Goal: Transaction & Acquisition: Purchase product/service

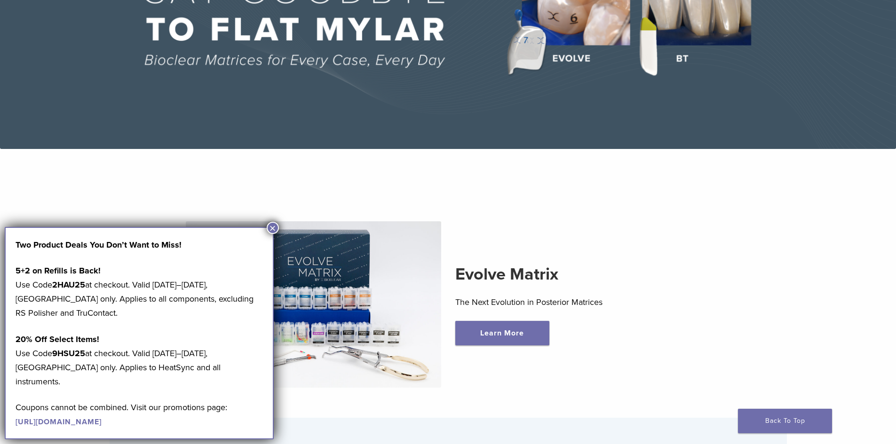
scroll to position [47, 0]
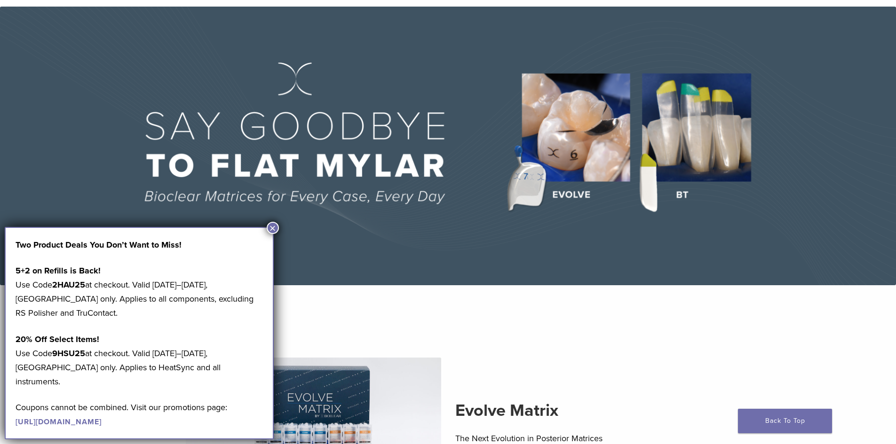
click at [274, 224] on button "×" at bounding box center [273, 228] width 12 height 12
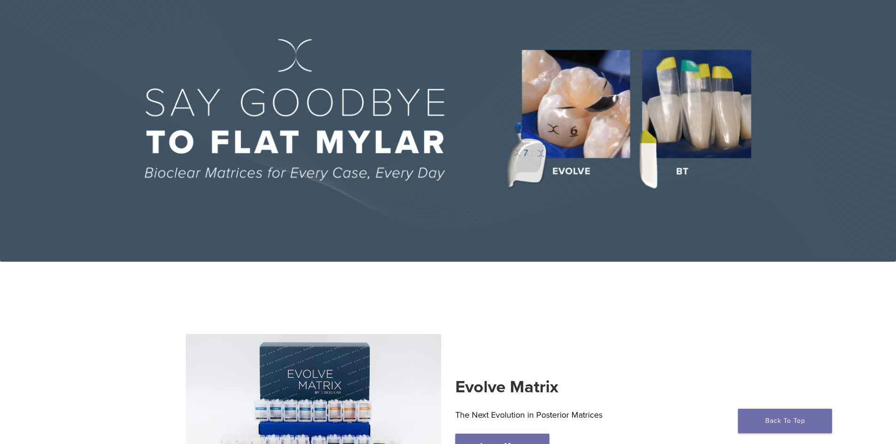
scroll to position [0, 0]
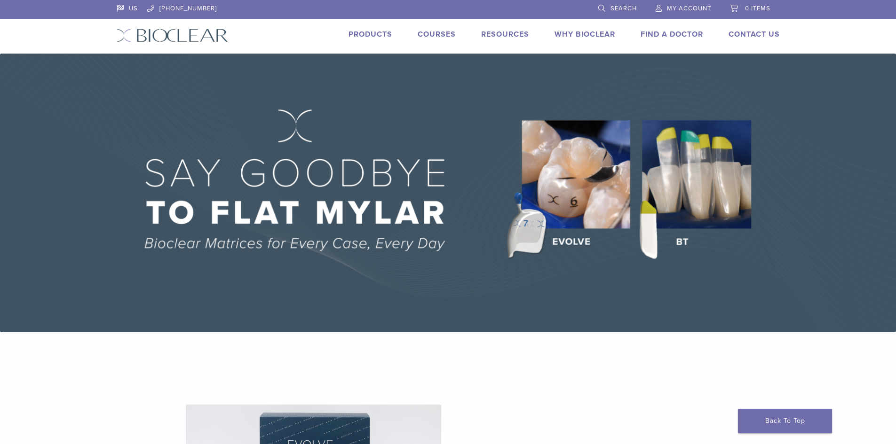
click at [362, 33] on link "Products" at bounding box center [370, 34] width 44 height 9
click at [353, 35] on link "Products" at bounding box center [370, 34] width 44 height 9
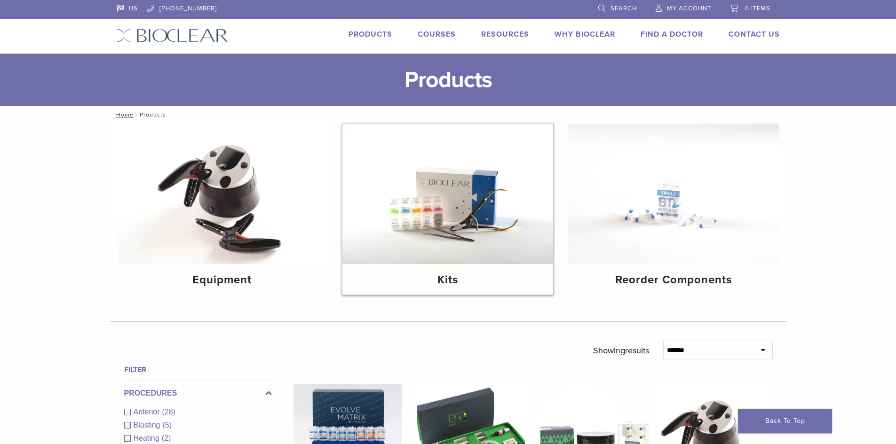
click at [453, 277] on h4 "Kits" at bounding box center [448, 280] width 196 height 17
click at [451, 277] on h4 "Kits" at bounding box center [448, 280] width 196 height 17
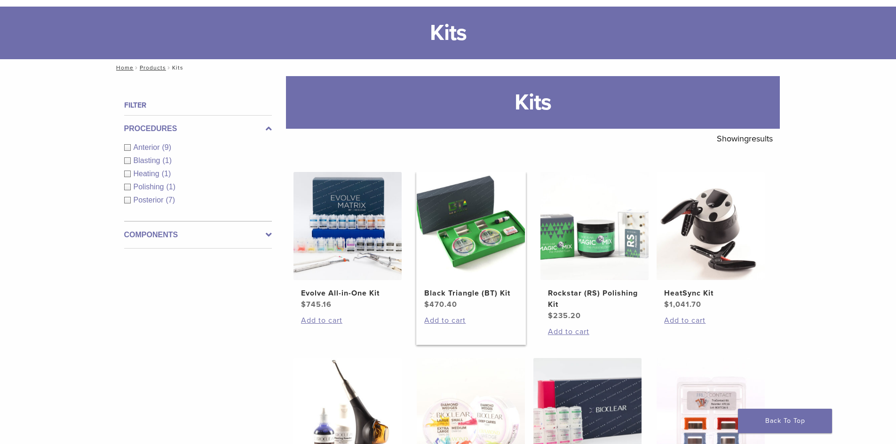
scroll to position [94, 0]
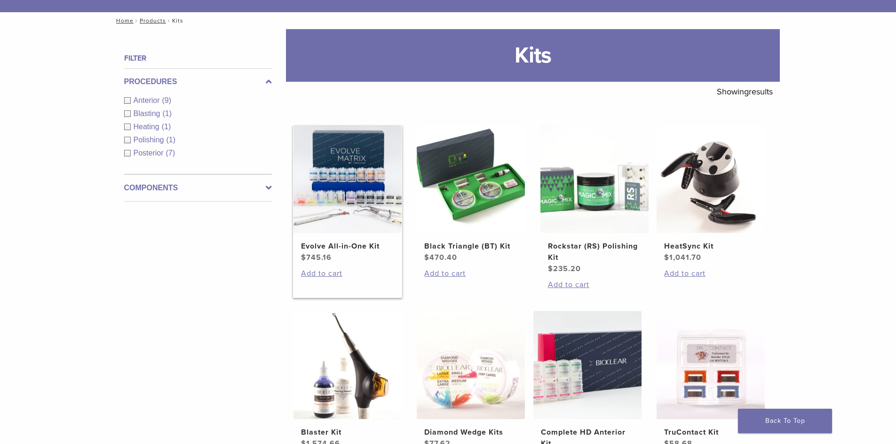
click at [352, 245] on h2 "Evolve All-in-One Kit" at bounding box center [347, 246] width 93 height 11
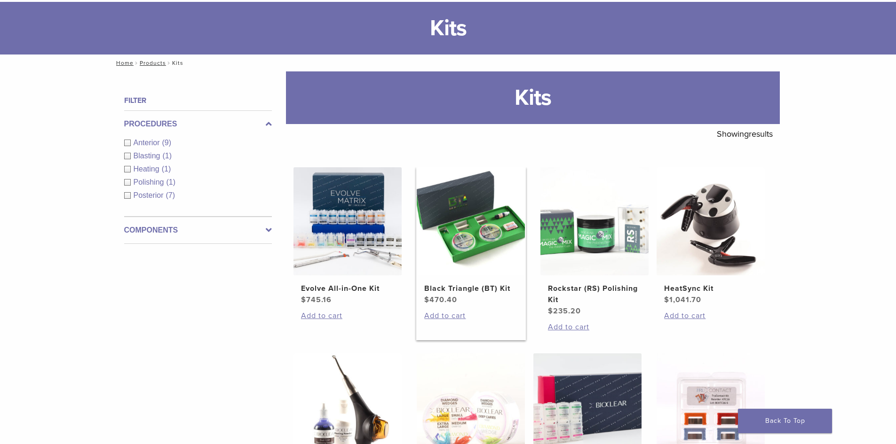
scroll to position [0, 0]
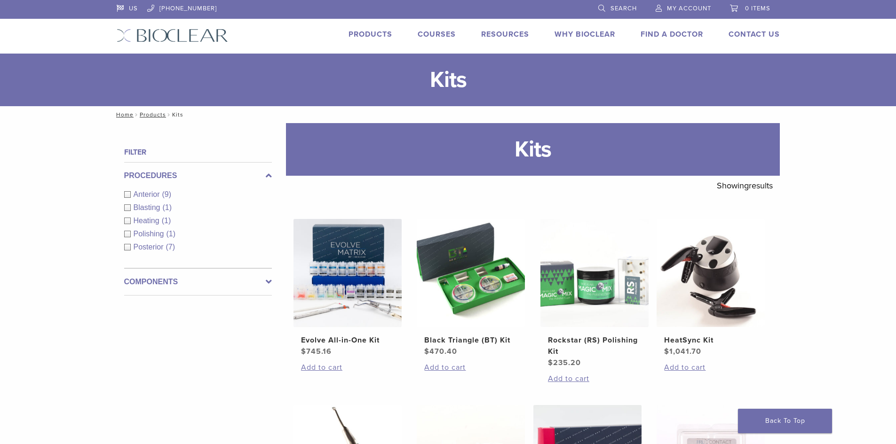
click at [611, 6] on span "Search" at bounding box center [623, 9] width 26 height 8
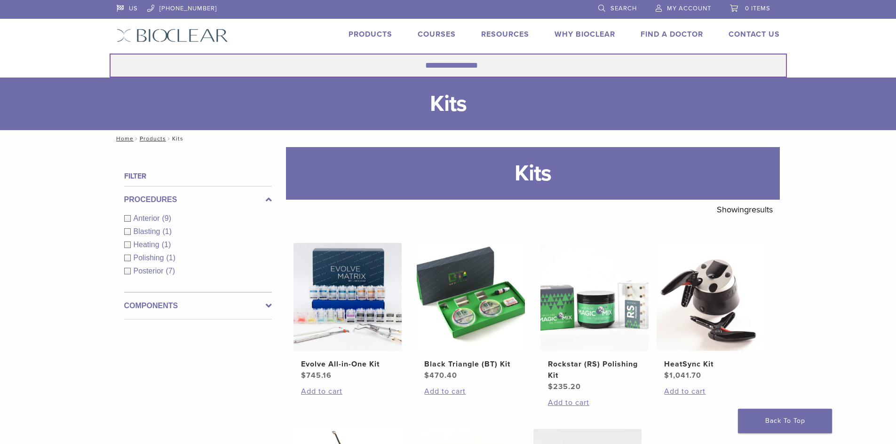
click at [269, 66] on input "Search for:" at bounding box center [448, 66] width 677 height 24
click at [109, 53] on button "Search" at bounding box center [109, 53] width 0 height 0
drag, startPoint x: 436, startPoint y: 55, endPoint x: 442, endPoint y: 60, distance: 8.3
click at [436, 55] on input "******" at bounding box center [448, 66] width 677 height 24
drag, startPoint x: 473, startPoint y: 65, endPoint x: 342, endPoint y: 67, distance: 131.2
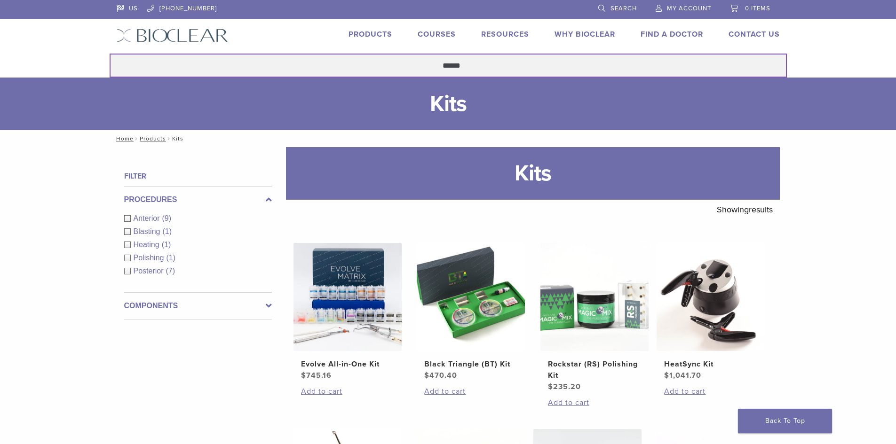
click at [355, 65] on input "******" at bounding box center [448, 66] width 677 height 24
type input "******"
click at [109, 53] on button "Search" at bounding box center [109, 53] width 0 height 0
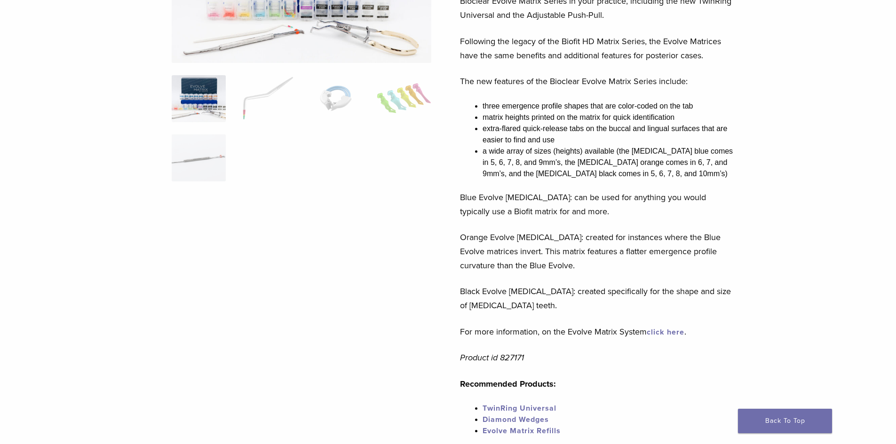
scroll to position [47, 0]
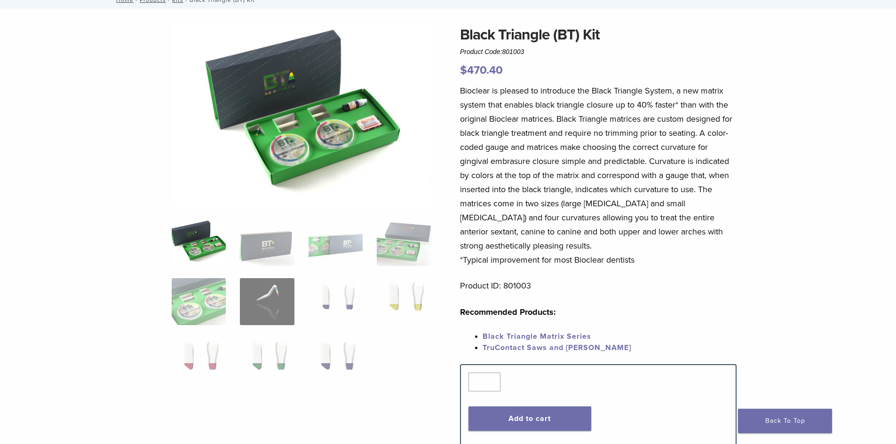
scroll to position [47, 0]
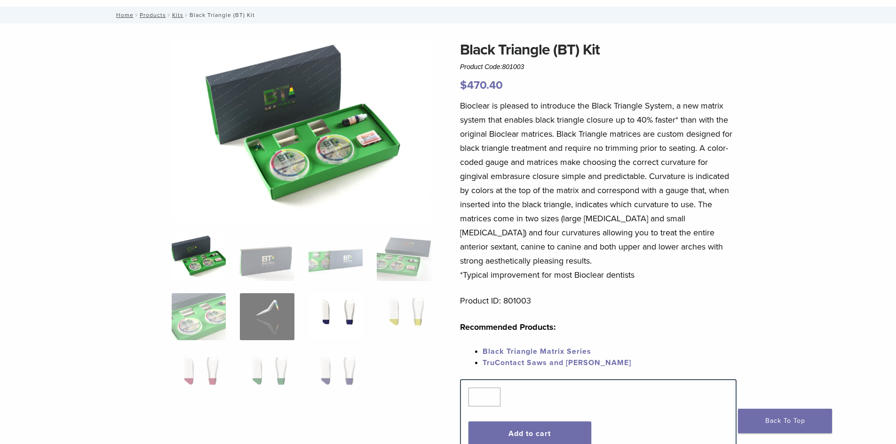
click at [335, 314] on img at bounding box center [335, 316] width 54 height 47
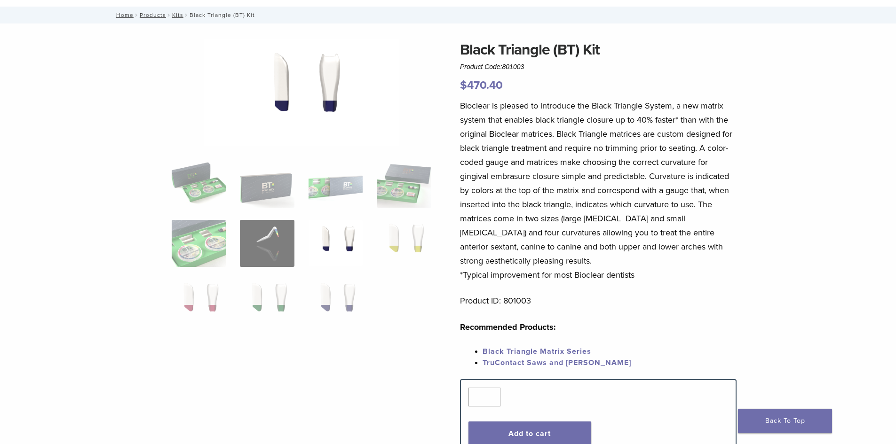
click at [335, 341] on div at bounding box center [302, 246] width 260 height 415
click at [338, 319] on img at bounding box center [335, 302] width 54 height 47
click at [259, 256] on img at bounding box center [267, 243] width 54 height 47
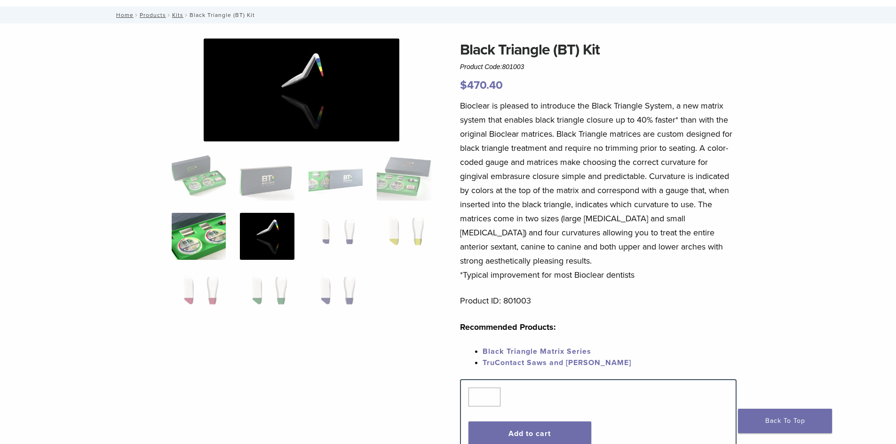
click at [206, 248] on img at bounding box center [199, 236] width 54 height 47
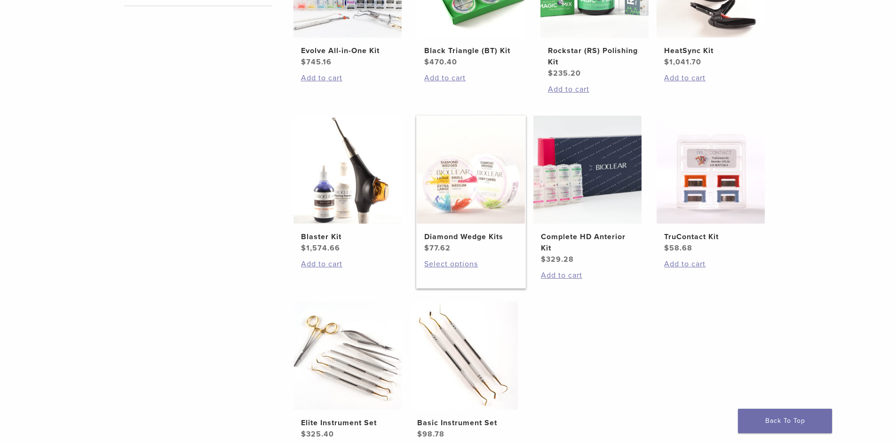
scroll to position [376, 0]
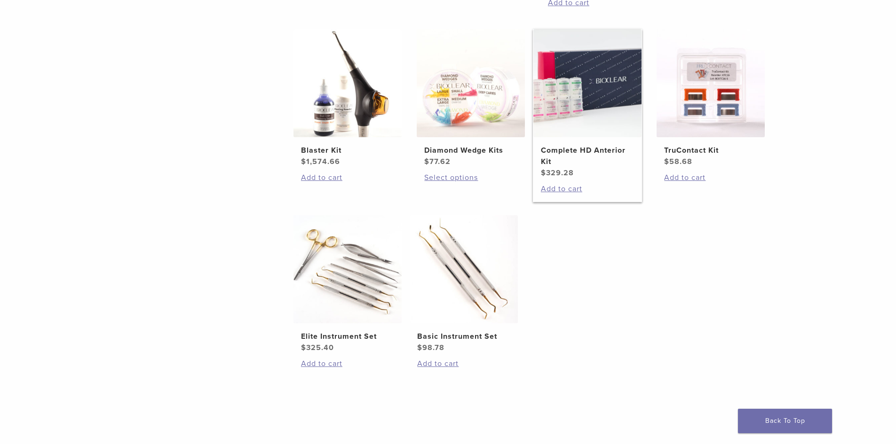
click at [575, 107] on img at bounding box center [587, 83] width 108 height 108
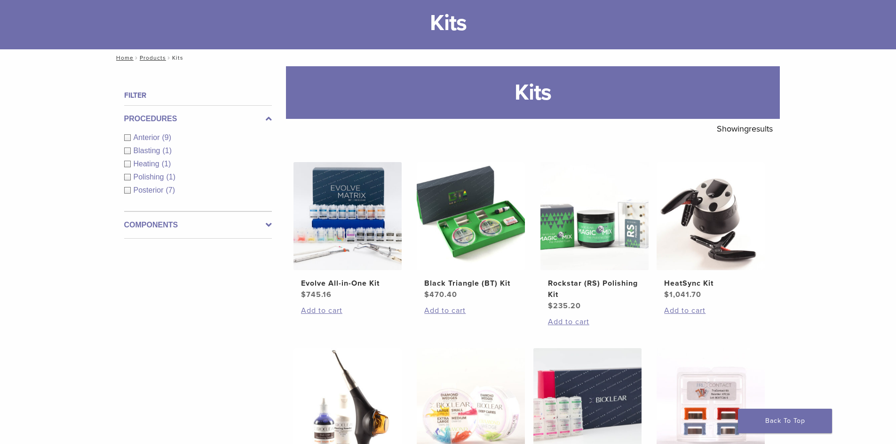
scroll to position [0, 0]
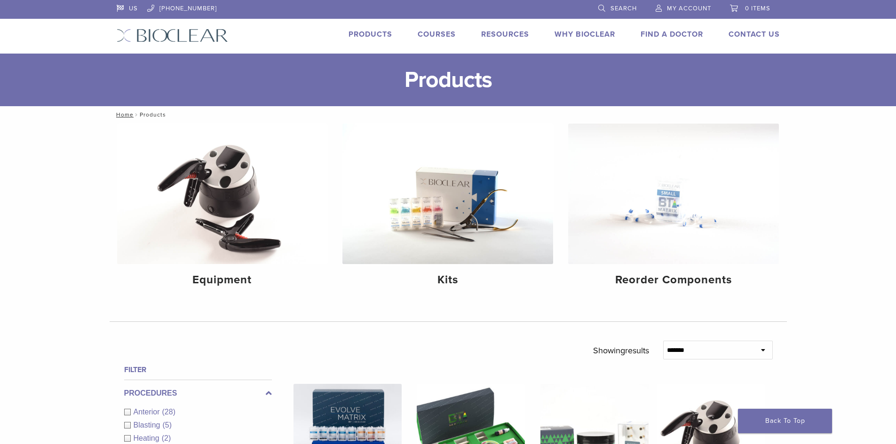
click at [606, 7] on link "Search" at bounding box center [617, 7] width 39 height 14
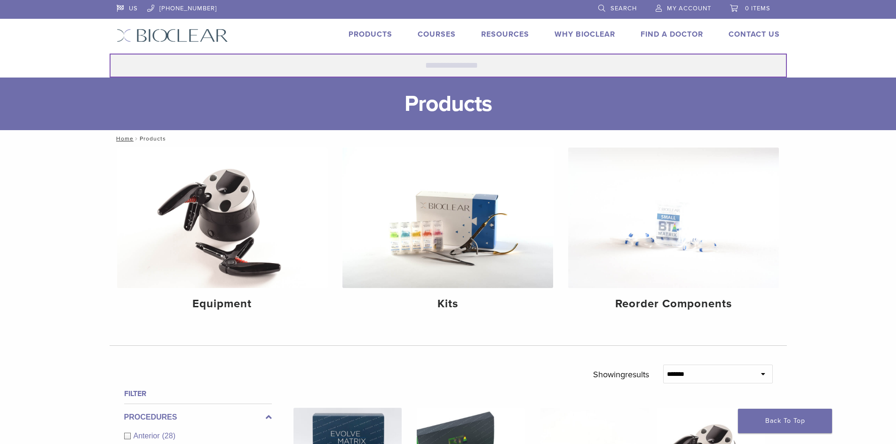
click at [510, 60] on input "Search for:" at bounding box center [448, 66] width 677 height 24
click at [109, 53] on button "Search" at bounding box center [109, 53] width 0 height 0
drag, startPoint x: 473, startPoint y: 64, endPoint x: 367, endPoint y: 68, distance: 105.9
click at [369, 68] on input "******" at bounding box center [448, 66] width 677 height 24
click at [109, 53] on button "Search" at bounding box center [109, 53] width 0 height 0
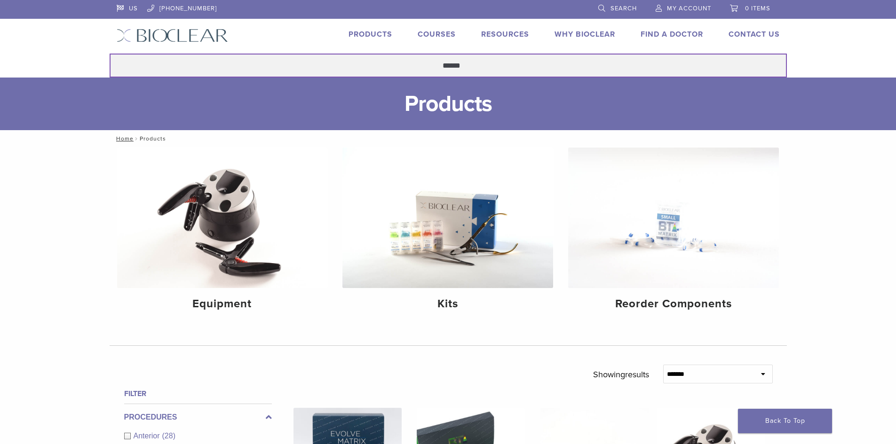
drag, startPoint x: 469, startPoint y: 68, endPoint x: 333, endPoint y: 73, distance: 135.5
click at [339, 73] on input "******" at bounding box center [448, 66] width 677 height 24
click at [109, 53] on button "Search" at bounding box center [109, 53] width 0 height 0
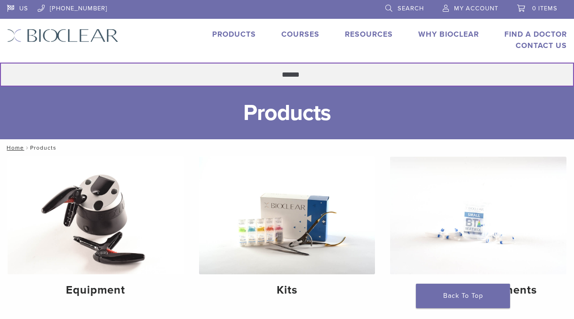
drag, startPoint x: 300, startPoint y: 71, endPoint x: 217, endPoint y: 75, distance: 83.3
click at [223, 73] on input "******" at bounding box center [287, 75] width 574 height 24
type input "******"
click at [0, 62] on button "Search" at bounding box center [0, 62] width 0 height 0
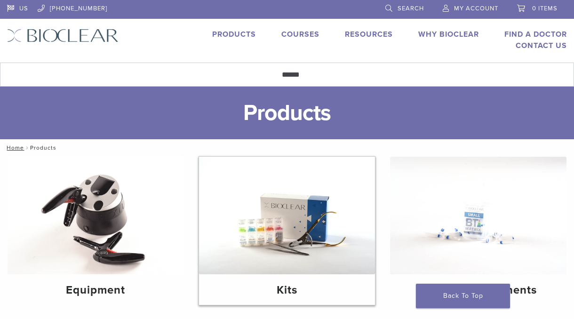
click at [303, 217] on img at bounding box center [287, 216] width 176 height 118
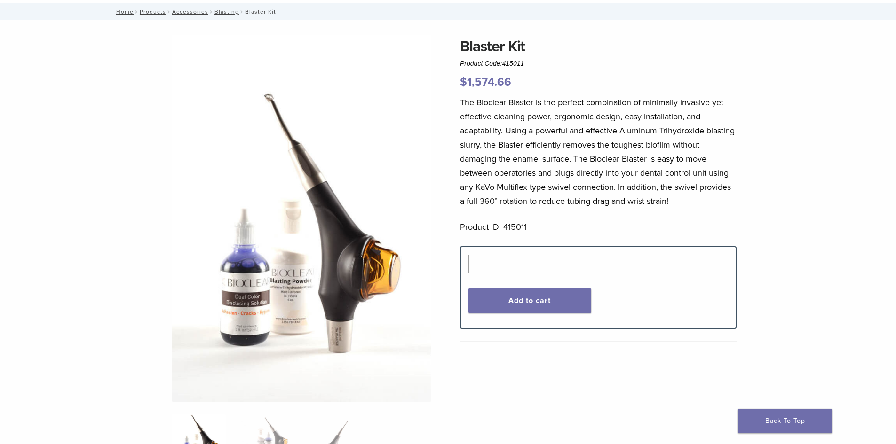
scroll to position [47, 0]
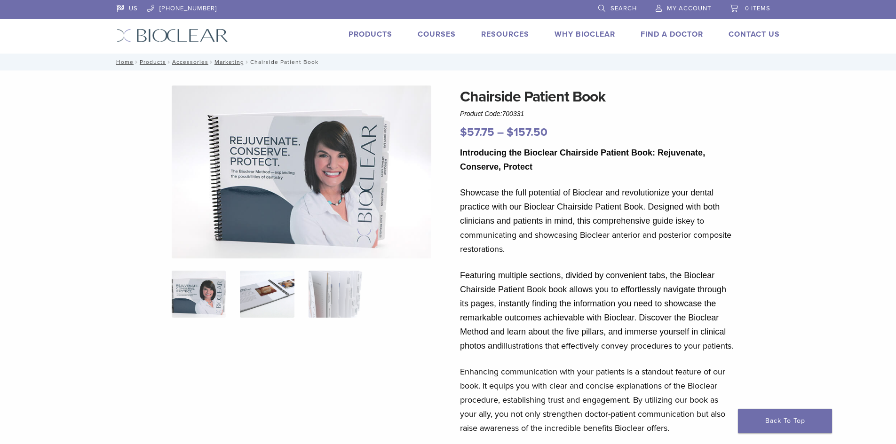
click at [252, 301] on img at bounding box center [267, 294] width 54 height 47
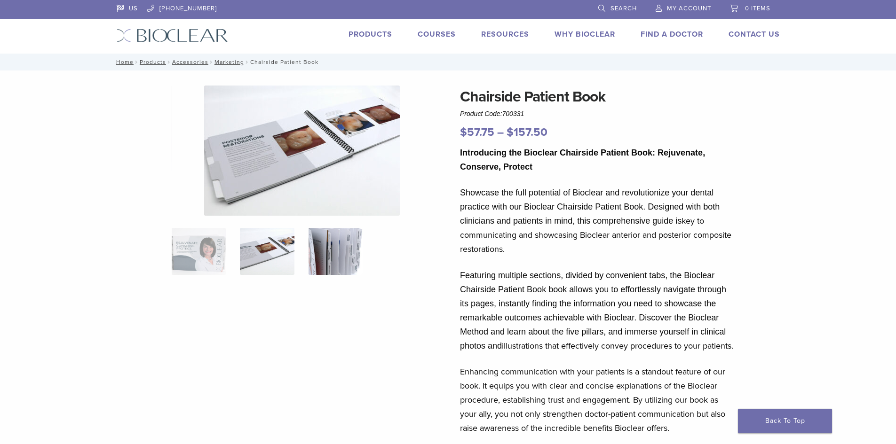
click at [331, 268] on img at bounding box center [335, 251] width 54 height 47
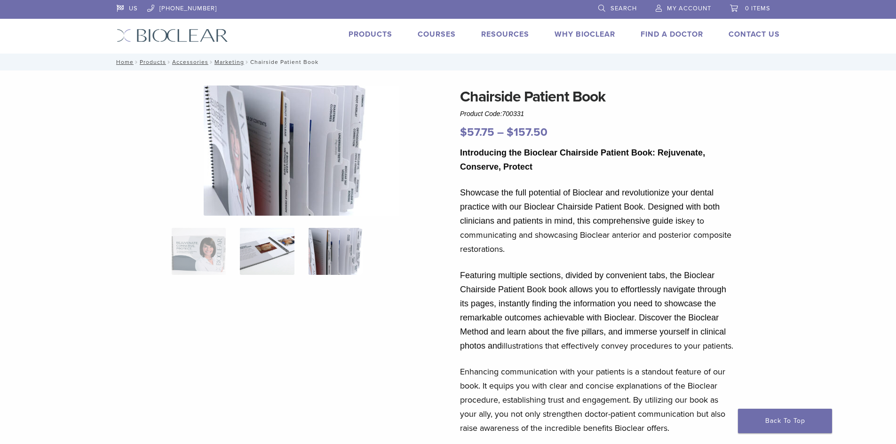
click at [289, 264] on img at bounding box center [267, 251] width 54 height 47
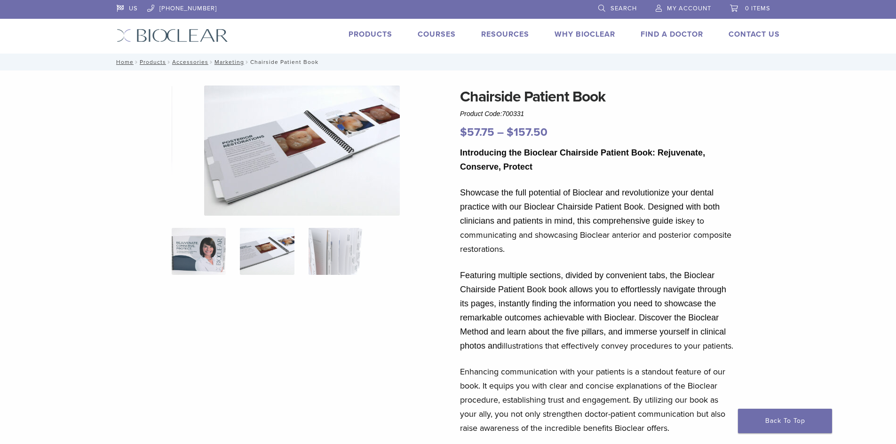
click at [213, 256] on img at bounding box center [199, 251] width 54 height 47
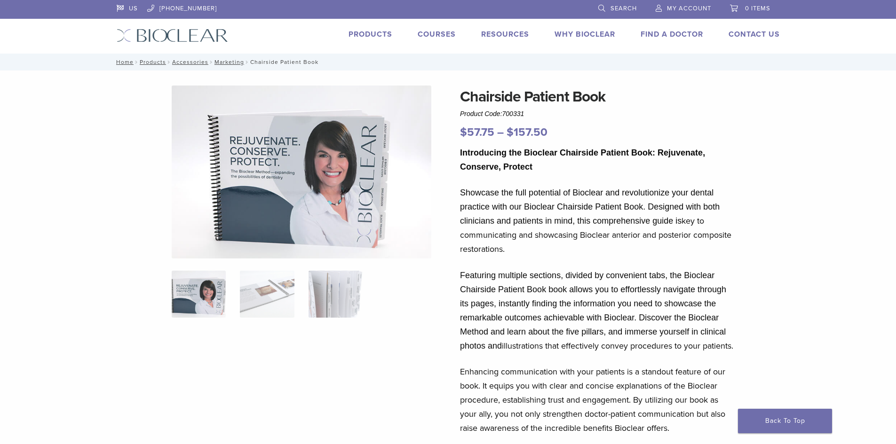
click at [259, 256] on img at bounding box center [302, 172] width 260 height 173
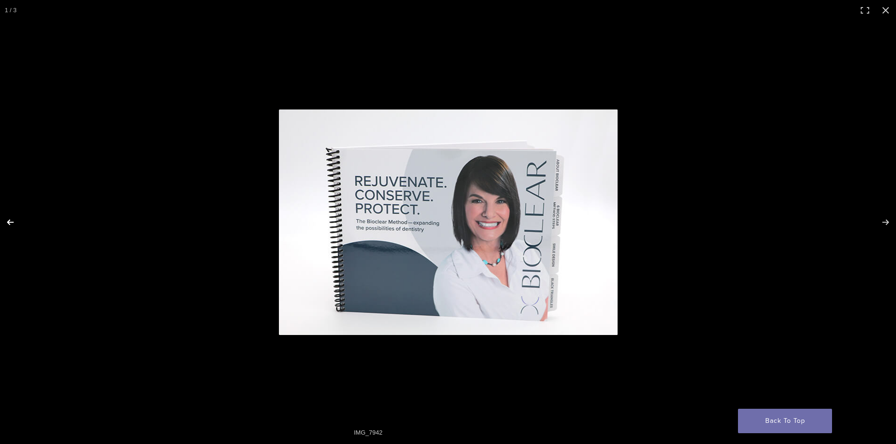
click at [13, 223] on button "Previous (arrow left)" at bounding box center [16, 222] width 33 height 47
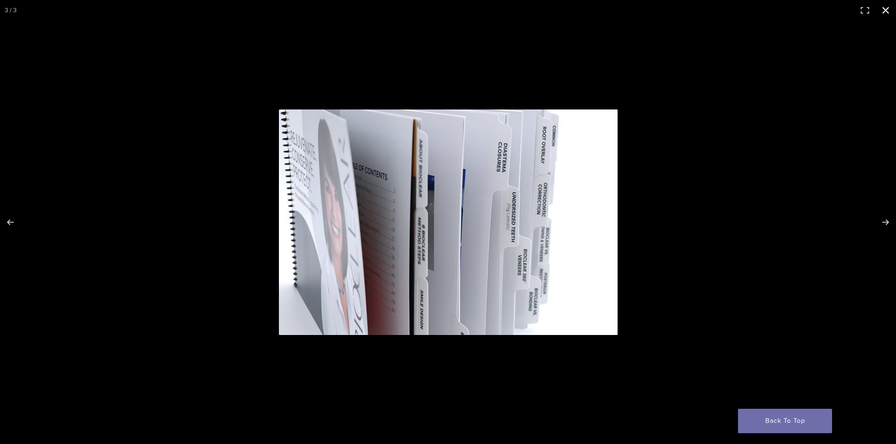
click at [151, 240] on div at bounding box center [448, 222] width 896 height 444
click at [151, 240] on div "Chairside Patient Book Product Code: 700331 $ 57.75 – $ 157.50 Price range: $57…" at bounding box center [448, 427] width 677 height 683
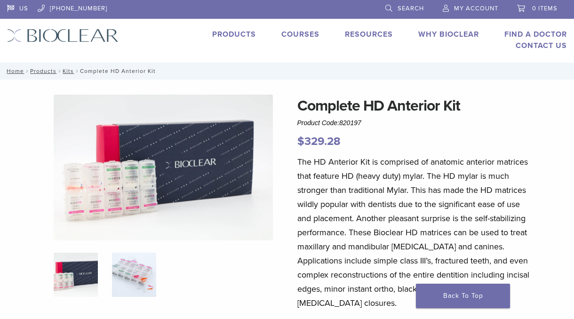
click at [138, 276] on img at bounding box center [134, 274] width 44 height 44
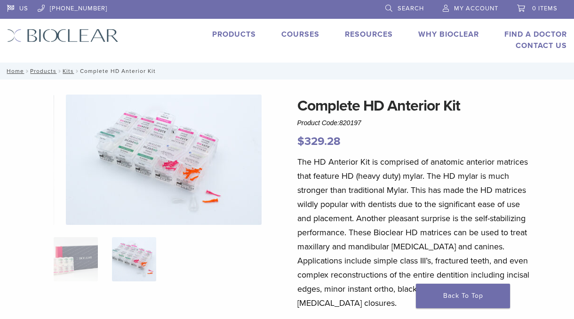
click at [203, 170] on img at bounding box center [164, 160] width 196 height 130
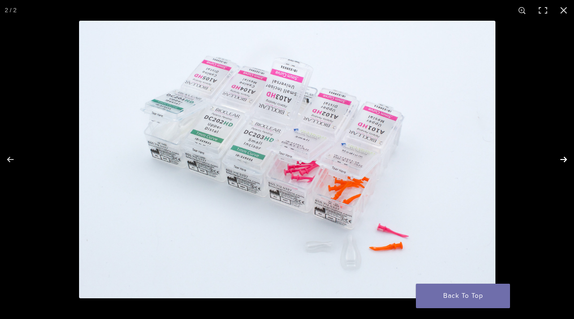
click at [564, 158] on button "Next (arrow right)" at bounding box center [557, 159] width 33 height 47
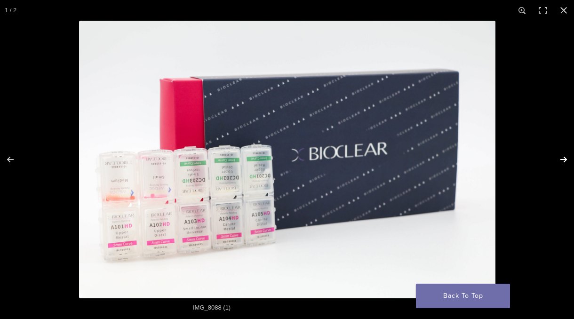
click at [564, 158] on button "Next (arrow right)" at bounding box center [557, 159] width 33 height 47
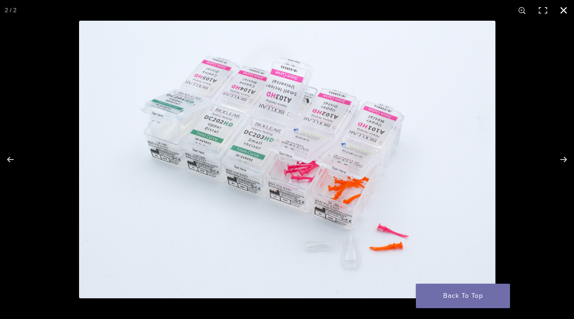
click at [25, 36] on div at bounding box center [287, 159] width 574 height 319
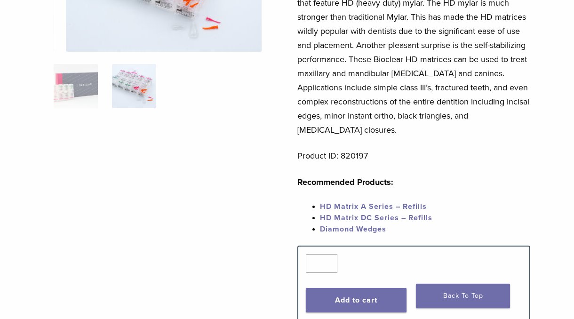
scroll to position [188, 0]
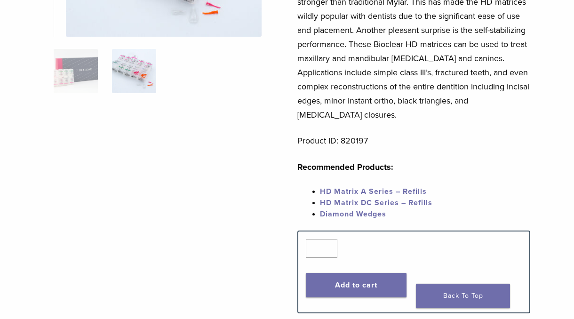
click at [374, 187] on link "HD Matrix A Series – Refills" at bounding box center [373, 191] width 107 height 9
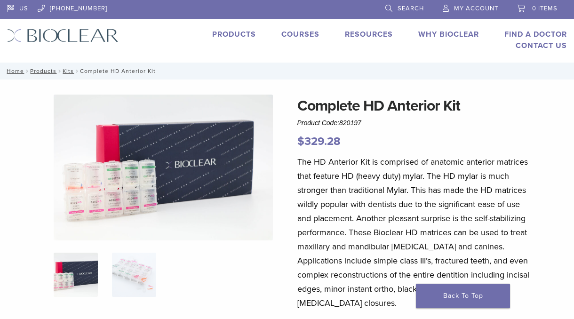
click at [118, 203] on img at bounding box center [163, 168] width 219 height 146
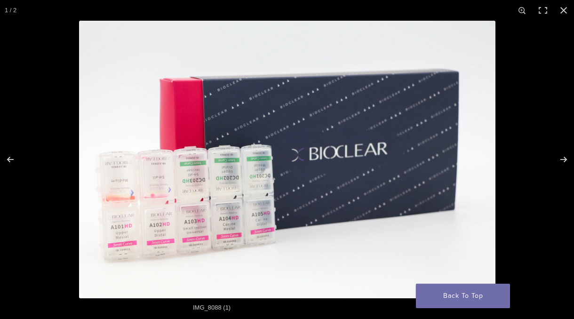
click at [253, 242] on img at bounding box center [287, 159] width 416 height 277
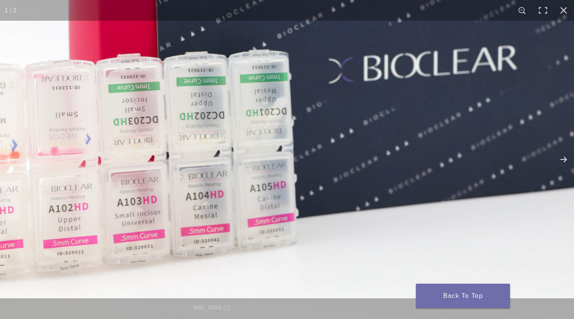
click at [253, 242] on img at bounding box center [319, 79] width 819 height 546
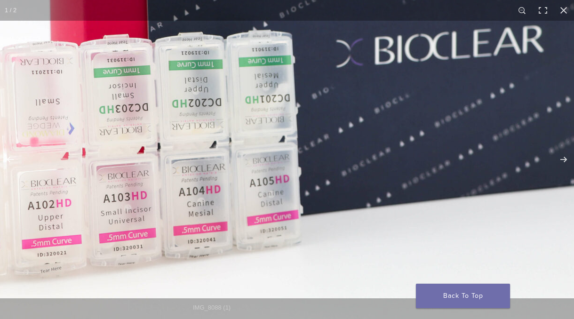
click at [253, 242] on img at bounding box center [326, 63] width 903 height 602
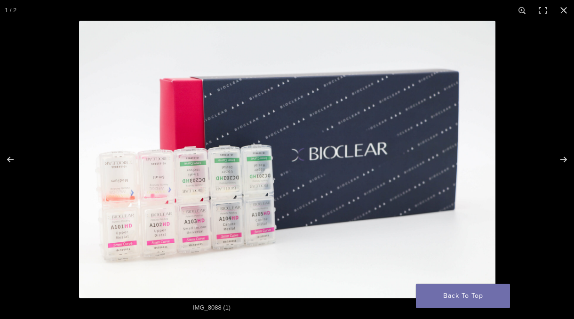
click at [253, 242] on img at bounding box center [287, 159] width 416 height 277
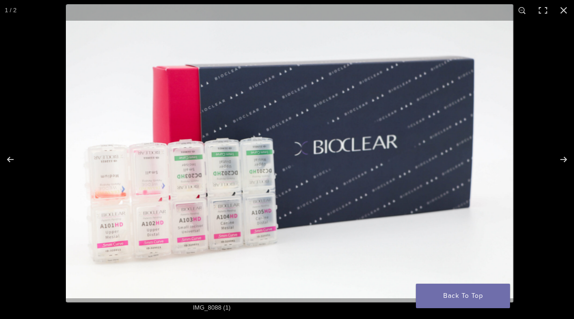
click at [253, 242] on img at bounding box center [289, 153] width 447 height 298
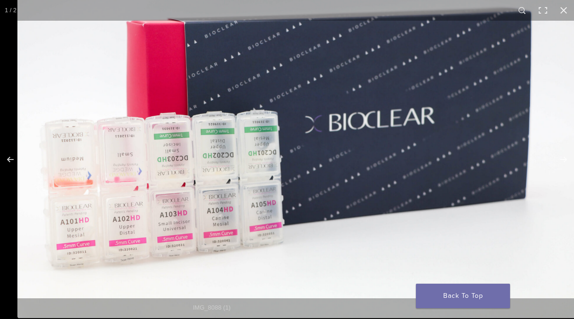
click at [253, 242] on img at bounding box center [298, 130] width 563 height 375
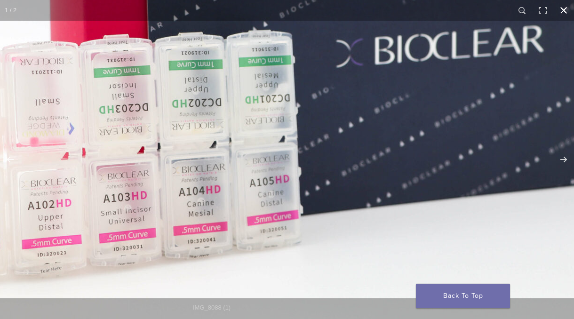
click at [563, 11] on button "Close (Esc)" at bounding box center [563, 10] width 21 height 21
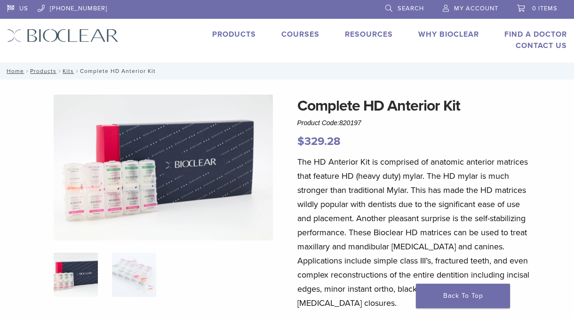
scroll to position [188, 0]
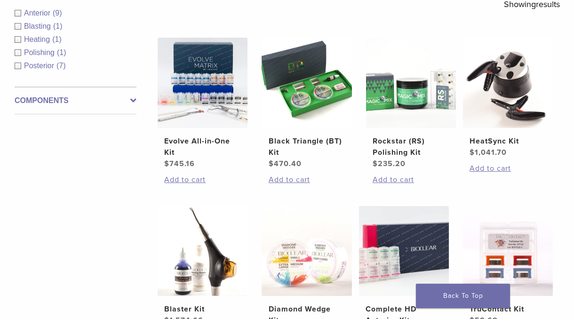
scroll to position [188, 0]
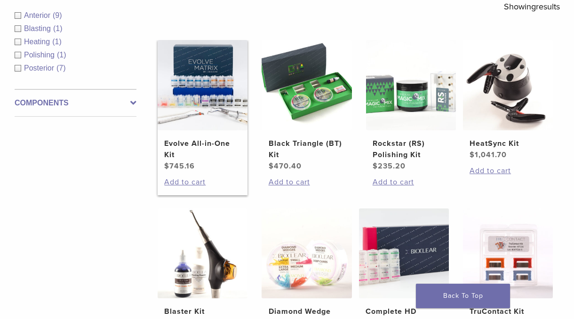
click at [180, 143] on h2 "Evolve All-in-One Kit" at bounding box center [202, 149] width 77 height 23
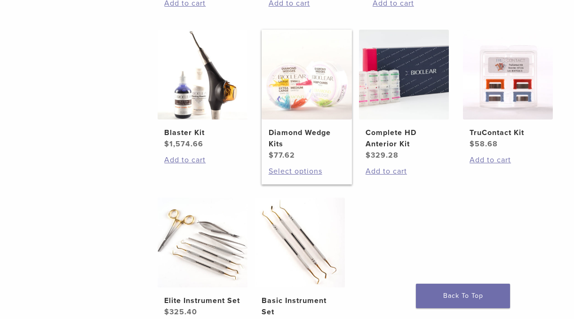
scroll to position [423, 0]
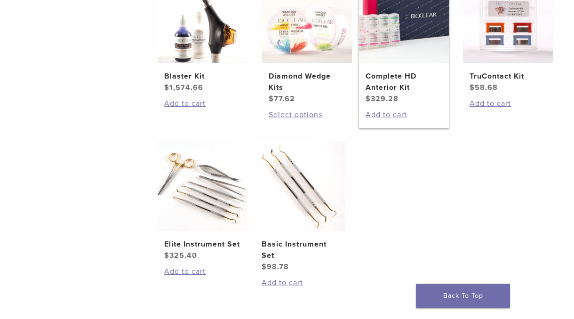
click at [420, 31] on img at bounding box center [404, 18] width 90 height 90
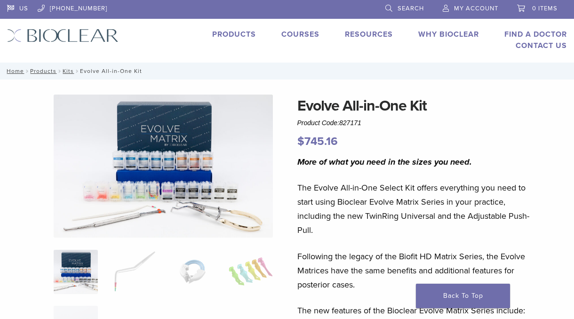
click at [183, 167] on img at bounding box center [163, 166] width 219 height 143
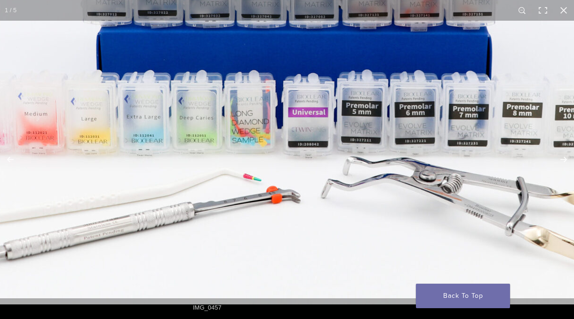
click at [321, 221] on img at bounding box center [290, 10] width 903 height 589
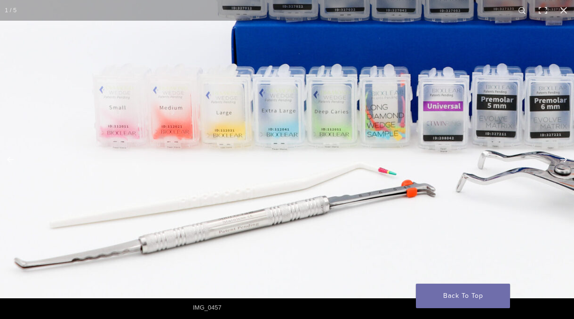
click at [234, 195] on img at bounding box center [425, 3] width 903 height 589
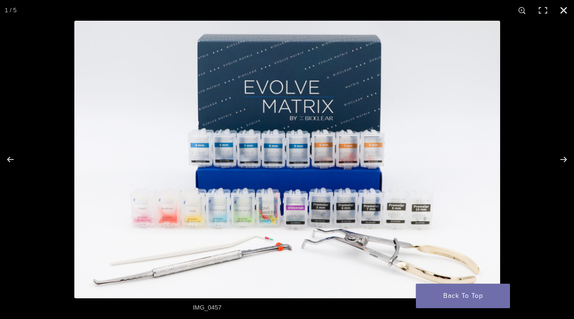
click at [563, 10] on button "Close (Esc)" at bounding box center [563, 10] width 21 height 21
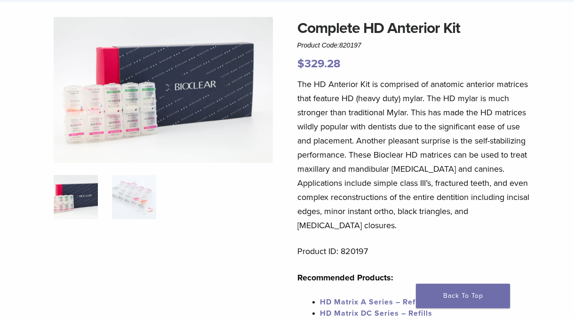
scroll to position [94, 0]
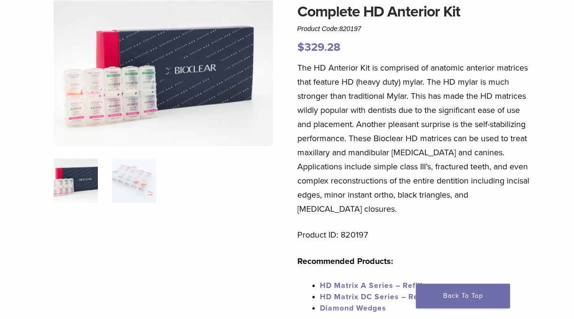
click at [111, 106] on img at bounding box center [163, 73] width 219 height 146
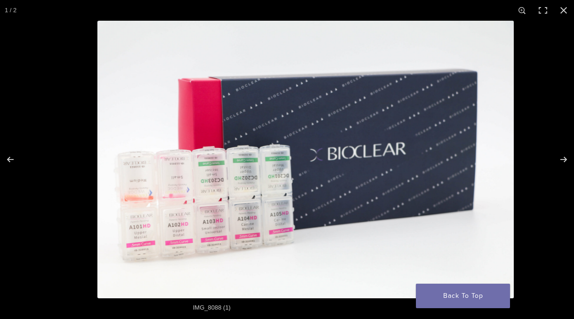
click at [244, 191] on img at bounding box center [305, 159] width 416 height 277
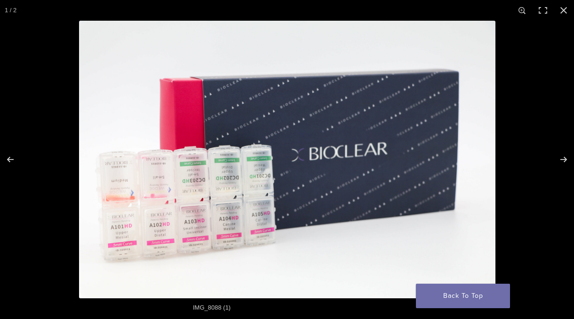
click at [198, 212] on img at bounding box center [287, 159] width 416 height 277
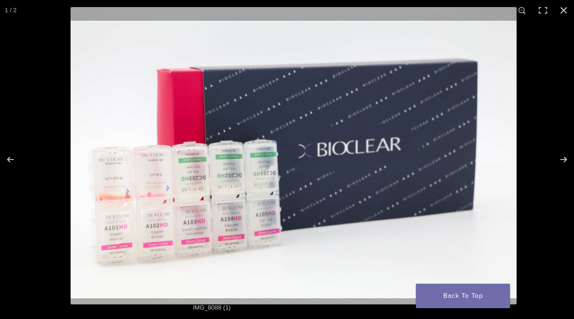
click at [198, 212] on img at bounding box center [294, 155] width 446 height 297
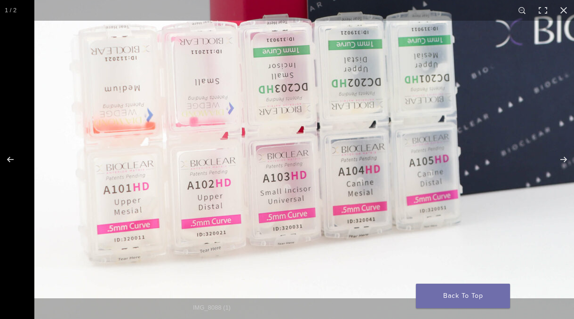
click at [373, 156] on img at bounding box center [485, 43] width 903 height 602
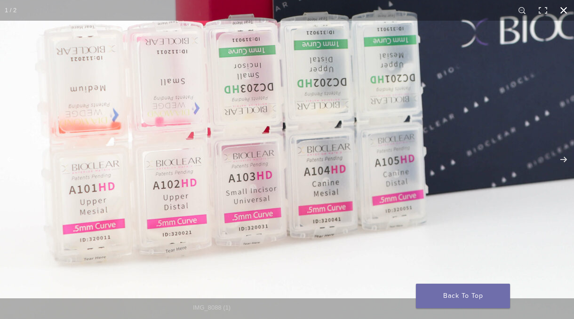
click at [565, 11] on button "Close (Esc)" at bounding box center [563, 10] width 21 height 21
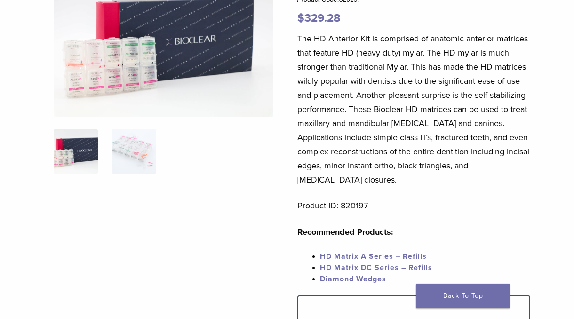
scroll to position [108, 0]
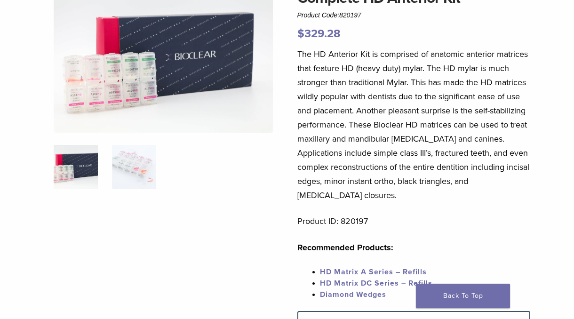
click at [349, 290] on link "Diamond Wedges" at bounding box center [353, 294] width 66 height 9
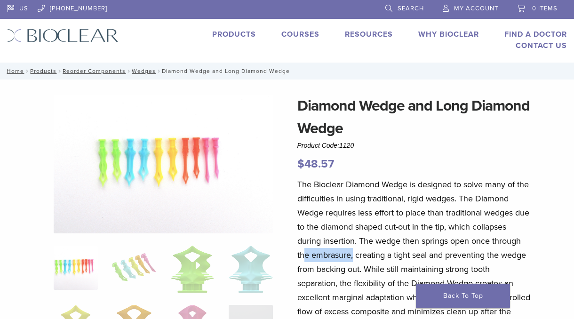
drag, startPoint x: 303, startPoint y: 255, endPoint x: 353, endPoint y: 252, distance: 49.5
click at [353, 252] on p "The Bioclear Diamond Wedge is designed to solve many of the difficulties in usi…" at bounding box center [413, 254] width 233 height 155
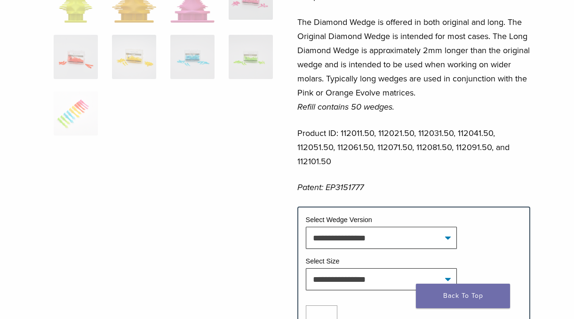
scroll to position [423, 0]
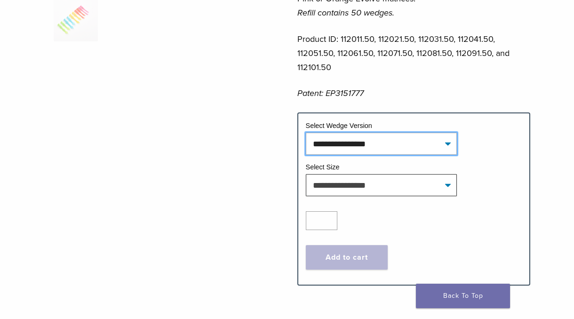
click at [377, 139] on select "**********" at bounding box center [381, 144] width 151 height 22
click at [306, 133] on select "**********" at bounding box center [381, 144] width 151 height 22
select select "**********"
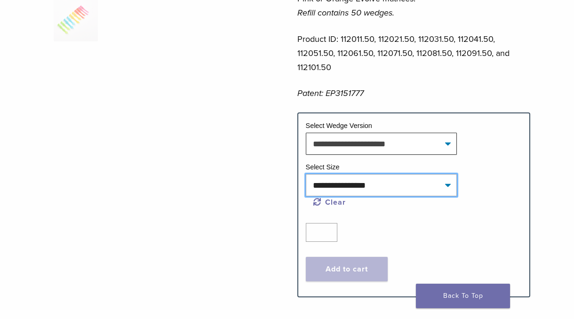
click at [366, 191] on select "**********" at bounding box center [381, 185] width 151 height 22
select select "*****"
click at [306, 174] on select "**********" at bounding box center [381, 185] width 151 height 22
select select "**********"
select select "*****"
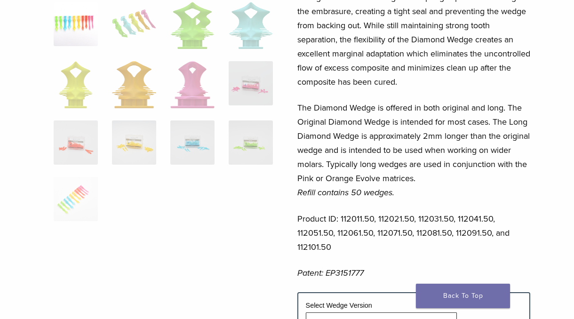
scroll to position [235, 0]
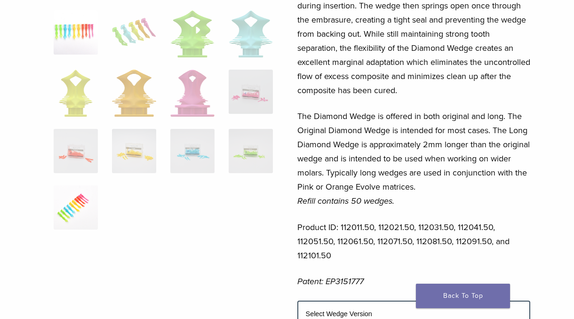
click at [70, 209] on img at bounding box center [76, 207] width 44 height 44
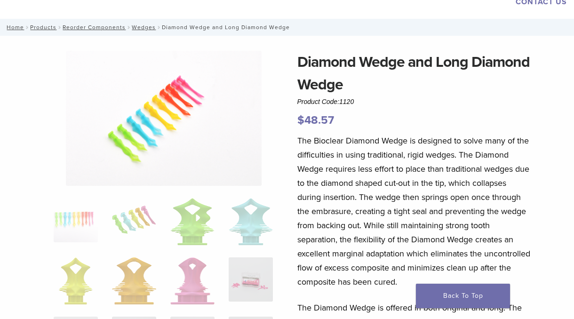
scroll to position [43, 0]
